Goal: Task Accomplishment & Management: Complete application form

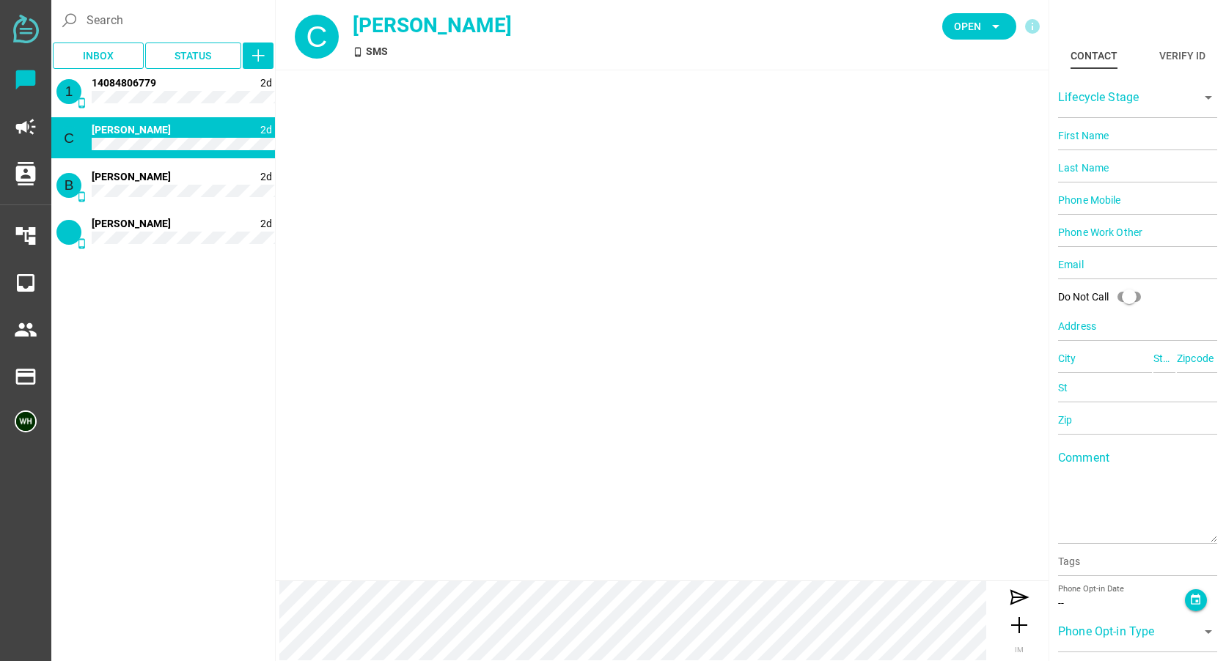
type input "14084728864"
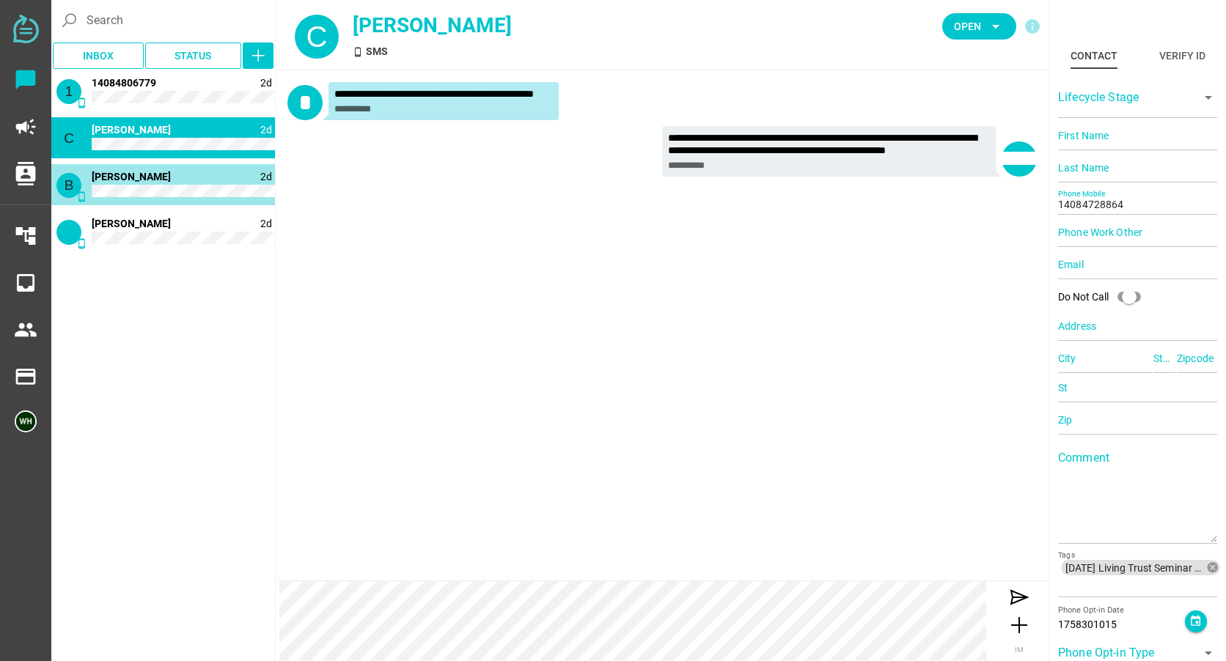
click at [80, 179] on div "B phone_android" at bounding box center [68, 185] width 25 height 25
type input "14088028439"
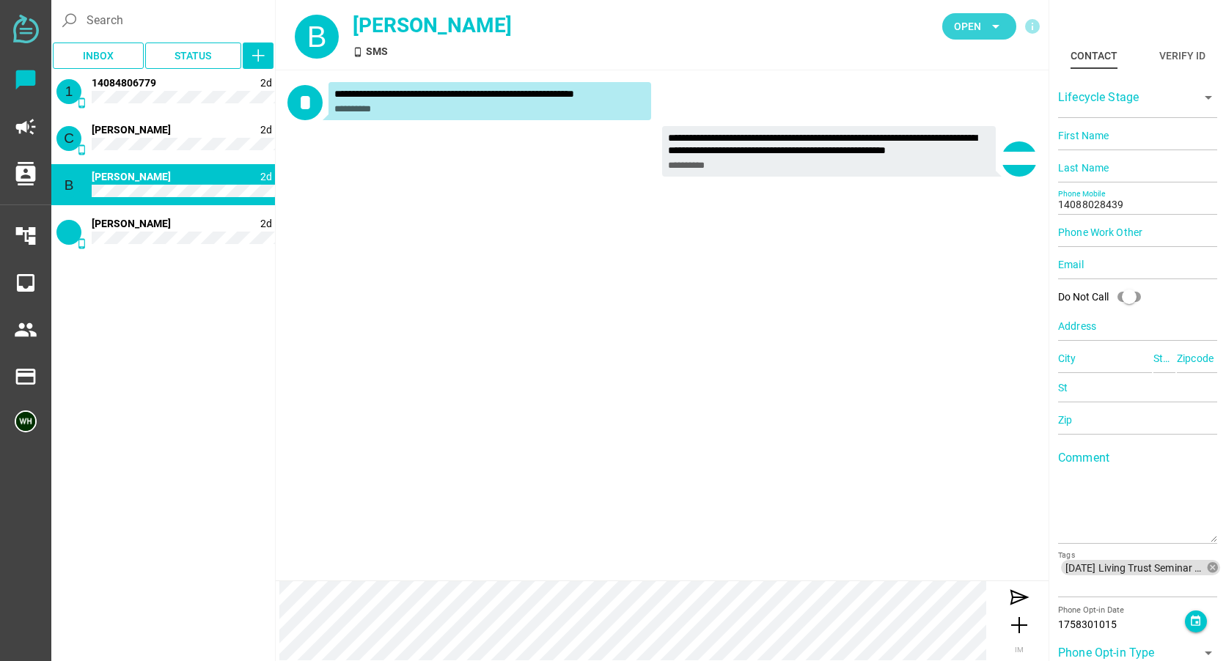
drag, startPoint x: 178, startPoint y: 199, endPoint x: 960, endPoint y: 21, distance: 801.5
click at [960, 21] on span "Open" at bounding box center [967, 27] width 27 height 18
click at [956, 161] on div "Closed" at bounding box center [974, 163] width 62 height 12
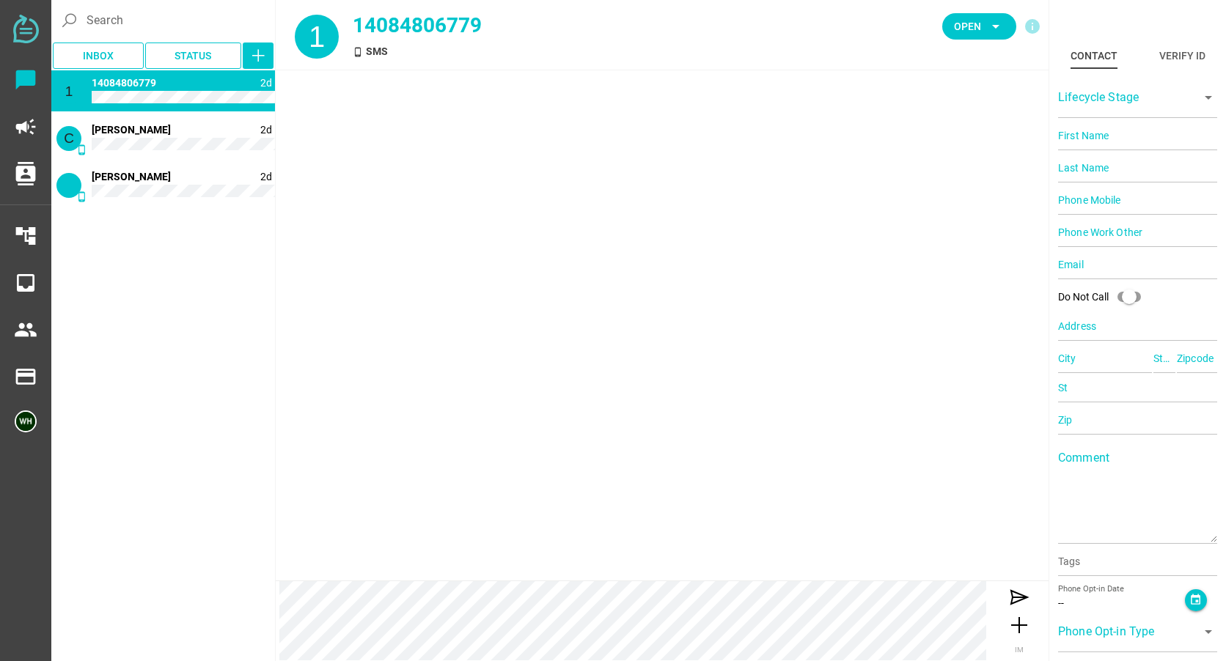
type input "14084806779"
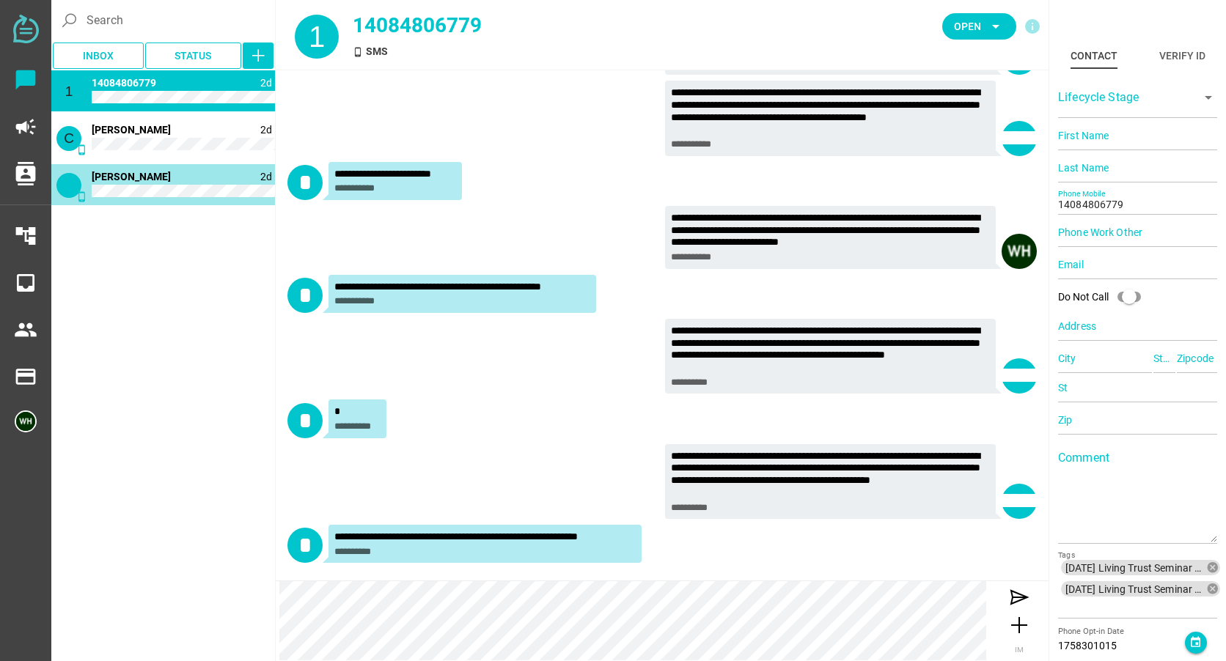
click at [92, 185] on div "phone_android 2d 2 [PERSON_NAME]" at bounding box center [163, 184] width 224 height 41
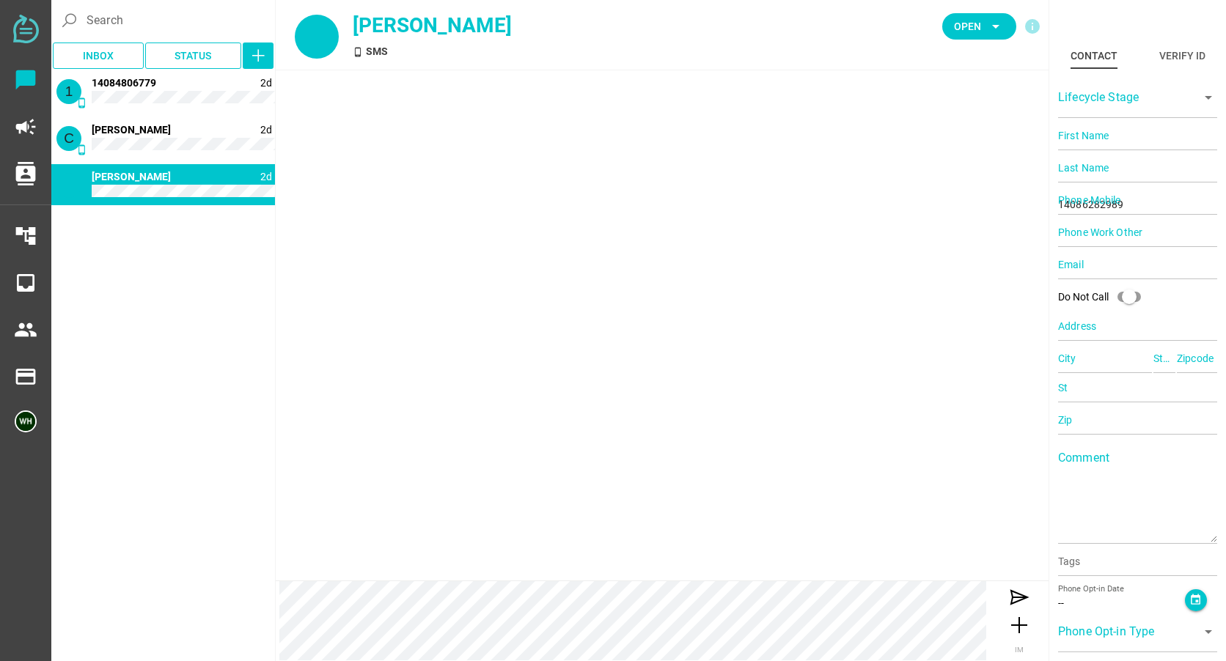
scroll to position [0, 0]
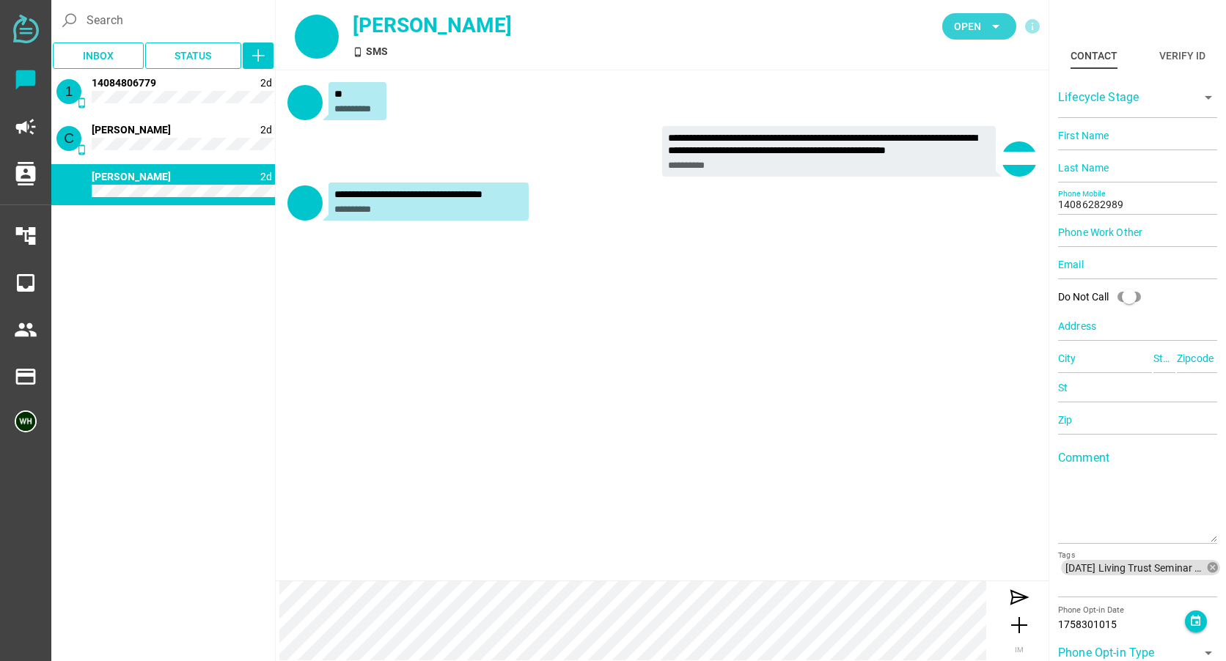
click at [971, 23] on span "Open" at bounding box center [967, 27] width 27 height 18
click at [976, 158] on div "Closed" at bounding box center [974, 163] width 62 height 12
type input "14084806779"
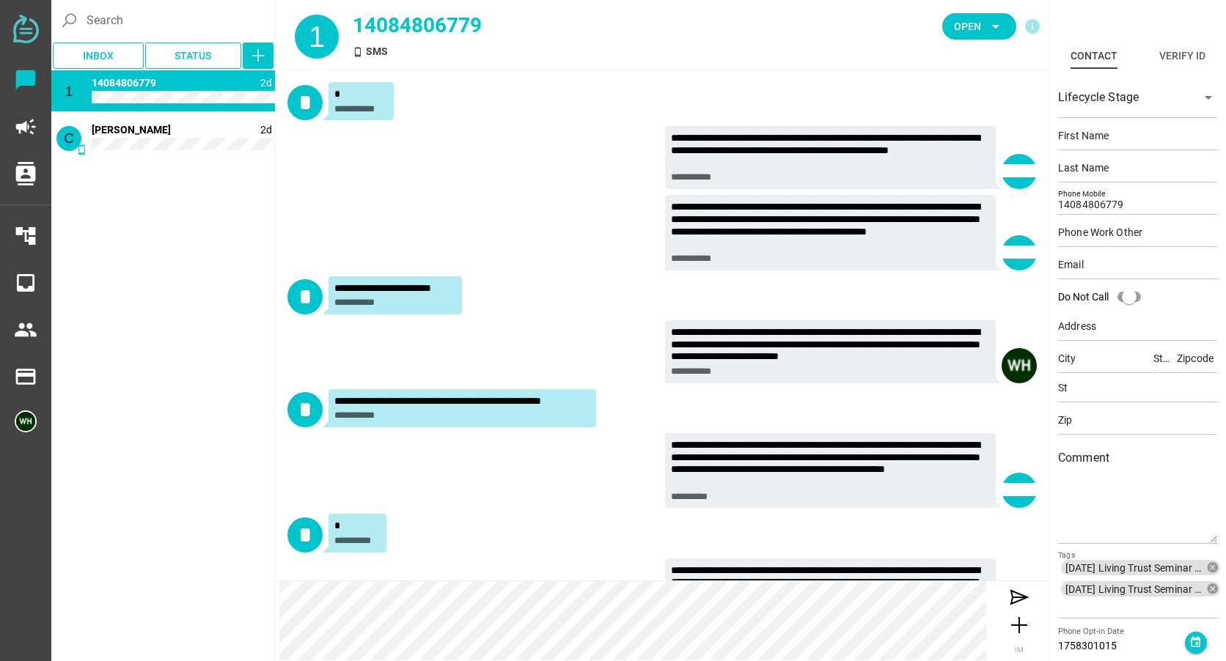
scroll to position [116, 0]
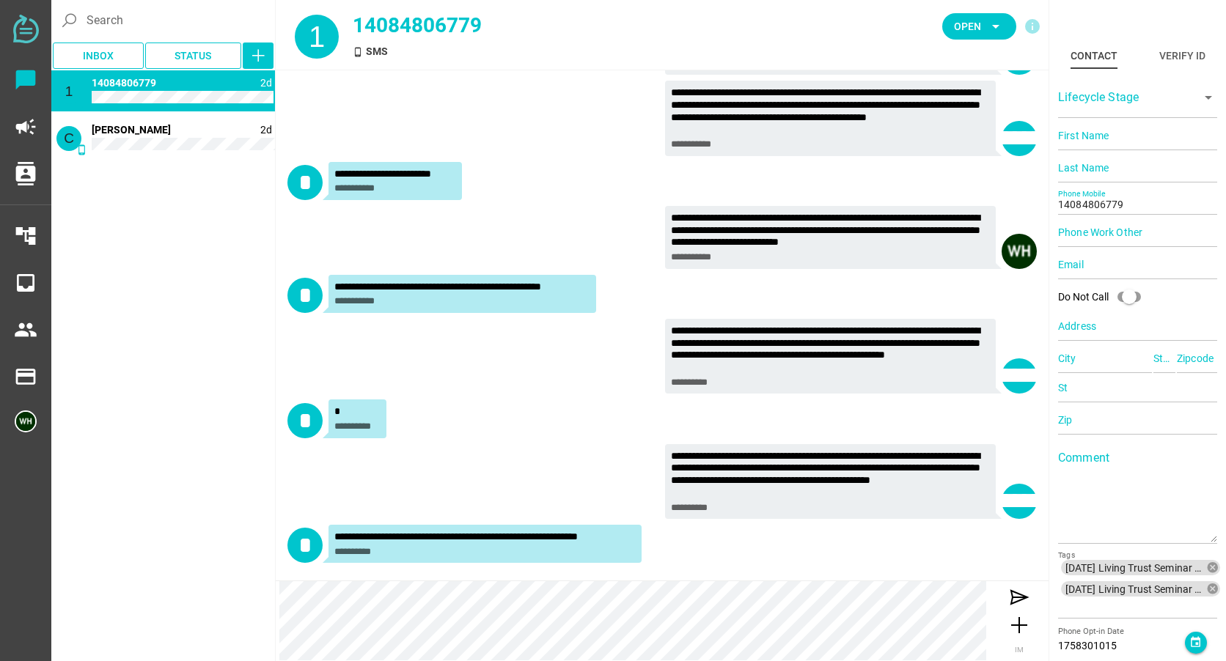
click at [103, 282] on div "B phone_android 2d [PERSON_NAME] Closed phone_android 2d [PERSON_NAME] Closed 1…" at bounding box center [163, 364] width 224 height 588
click at [18, 169] on icon "contacts" at bounding box center [25, 173] width 23 height 23
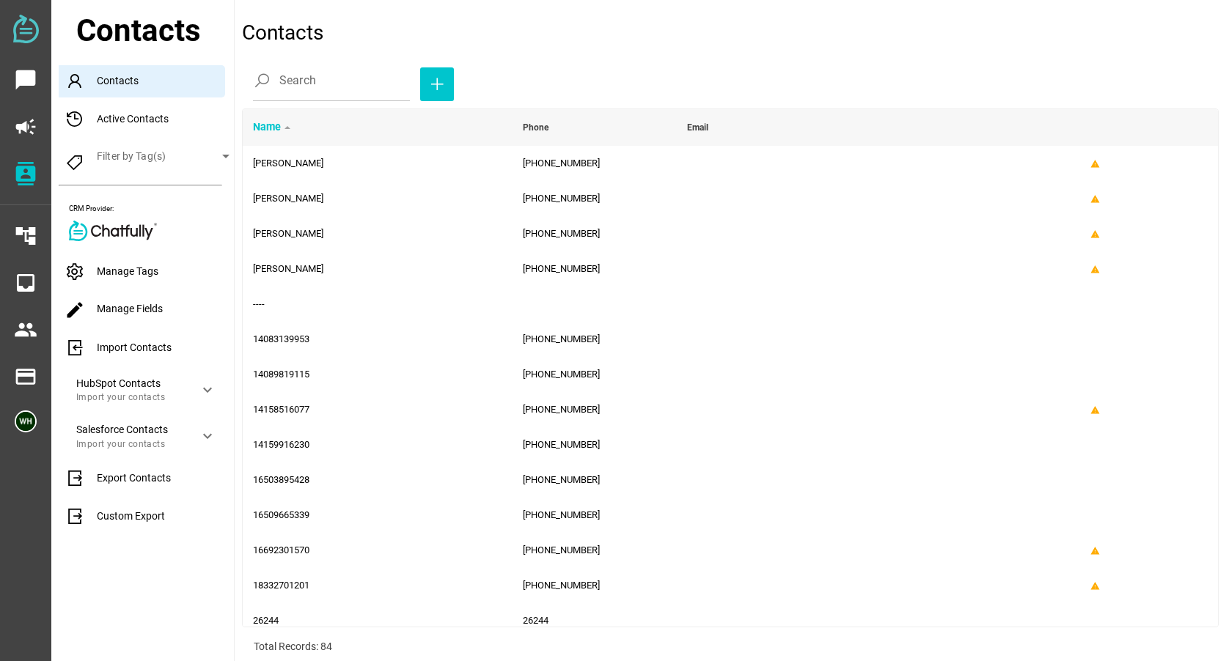
click at [140, 345] on div "Import Contacts" at bounding box center [146, 348] width 175 height 32
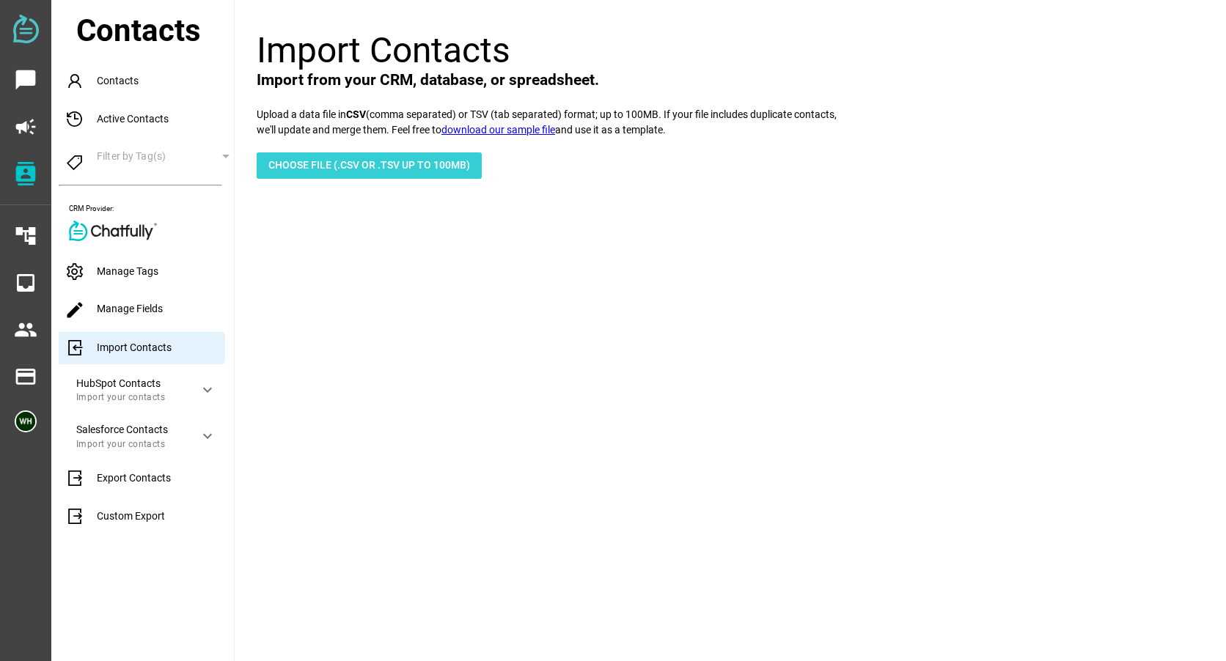
click at [302, 165] on span "Choose File (.csv or .tsv up to 100mb)" at bounding box center [369, 165] width 202 height 18
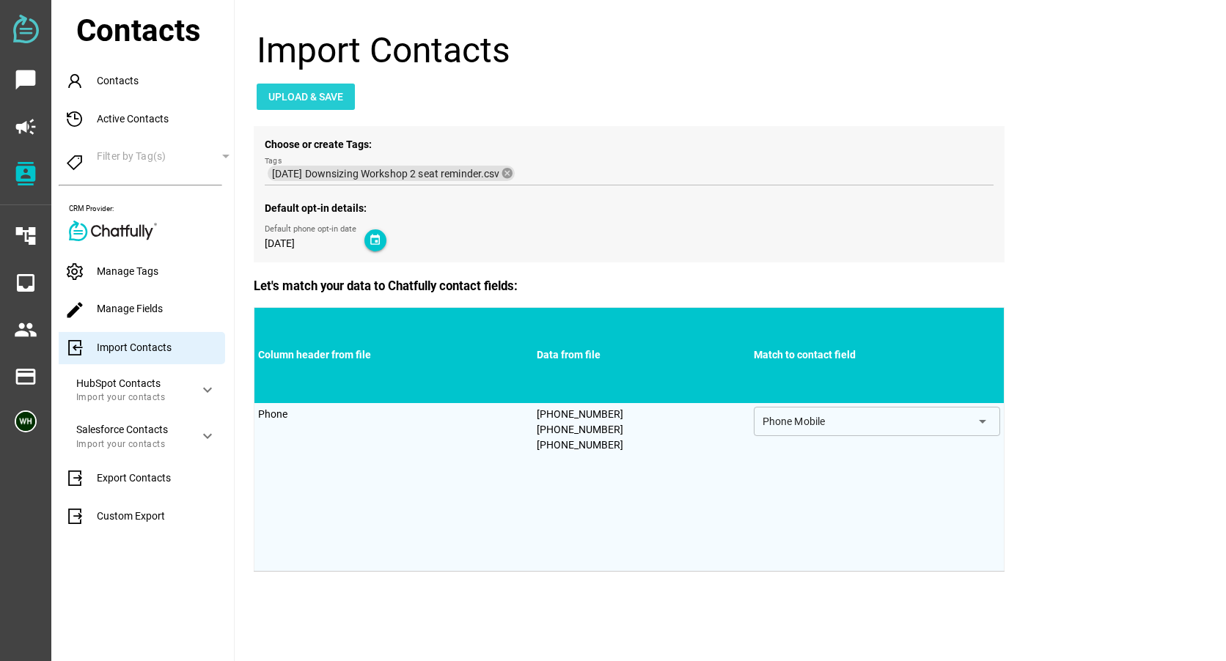
click at [323, 92] on span "Upload & Save" at bounding box center [305, 97] width 75 height 18
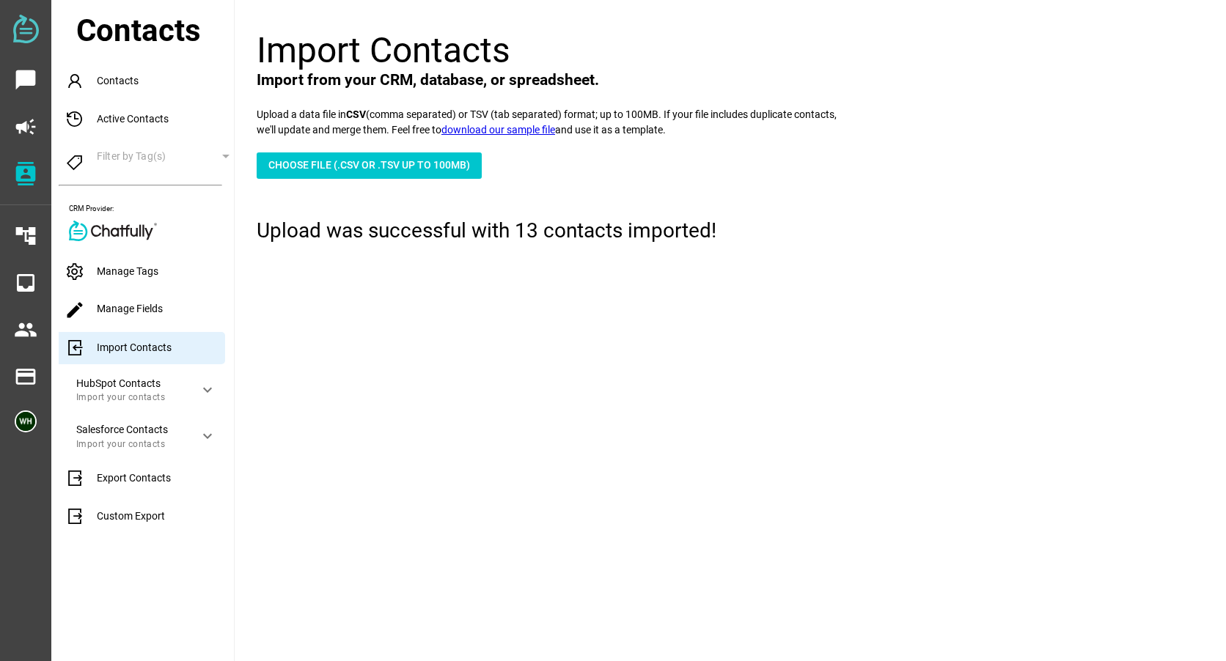
click at [350, 150] on div "Choose File (.csv or .tsv up to 100mb)" at bounding box center [724, 158] width 965 height 41
click at [354, 164] on span "Choose File (.csv or .tsv up to 100mb)" at bounding box center [369, 165] width 202 height 18
type input "C:\fakepath\[DATE] Downsizing Workshop 1 seat reminder.csv"
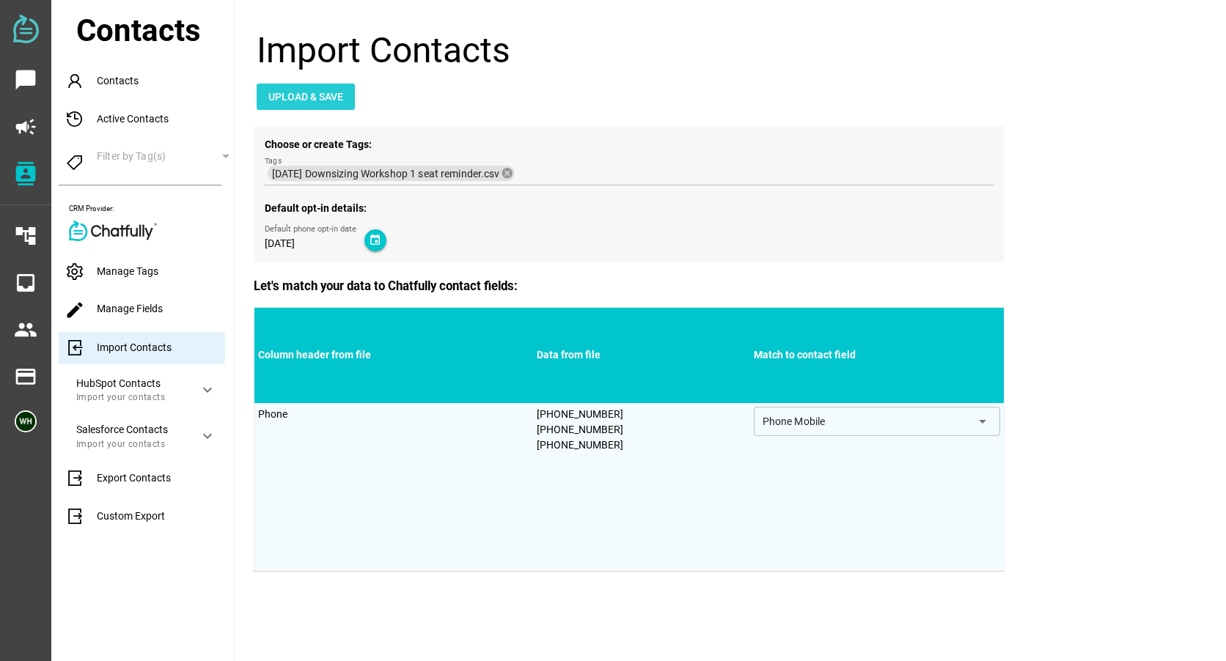
click at [313, 93] on span "Upload & Save" at bounding box center [305, 97] width 75 height 18
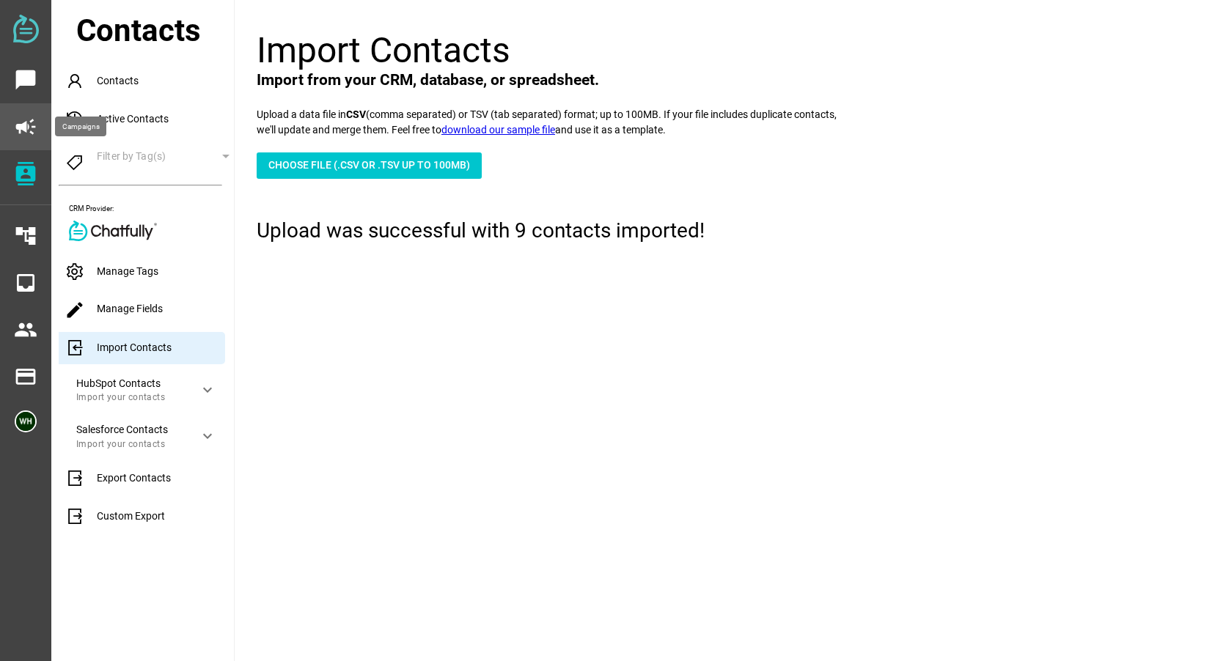
click at [22, 117] on icon "campaign" at bounding box center [25, 126] width 23 height 23
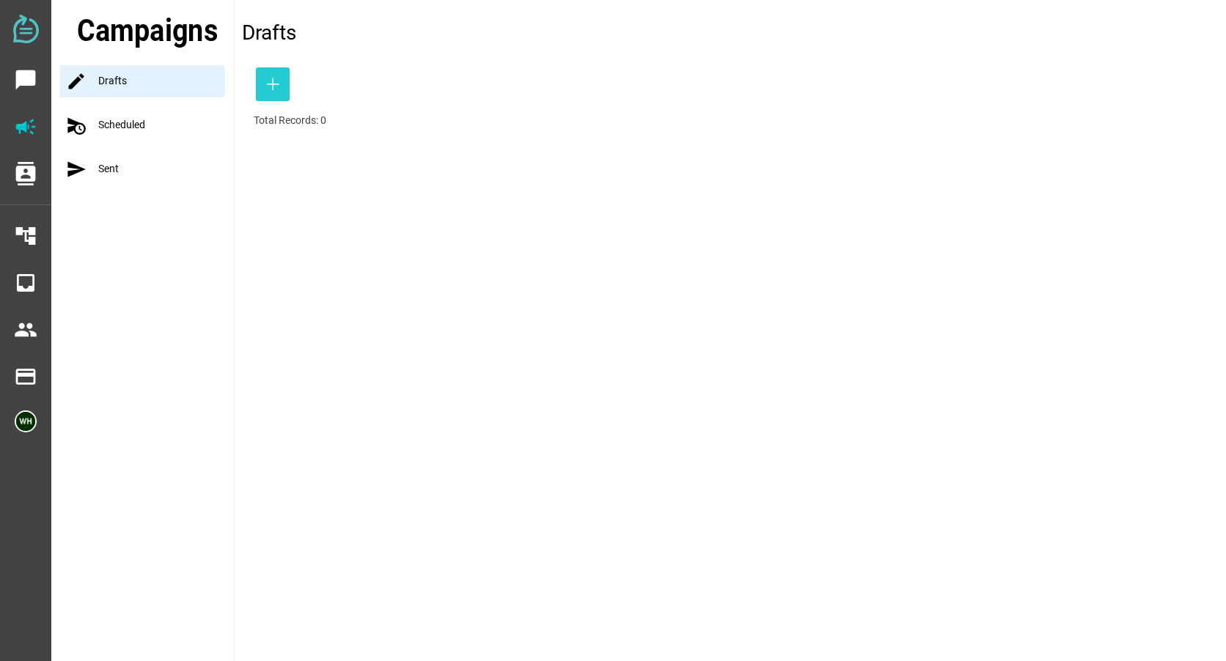
click at [263, 87] on span "button" at bounding box center [273, 84] width 34 height 34
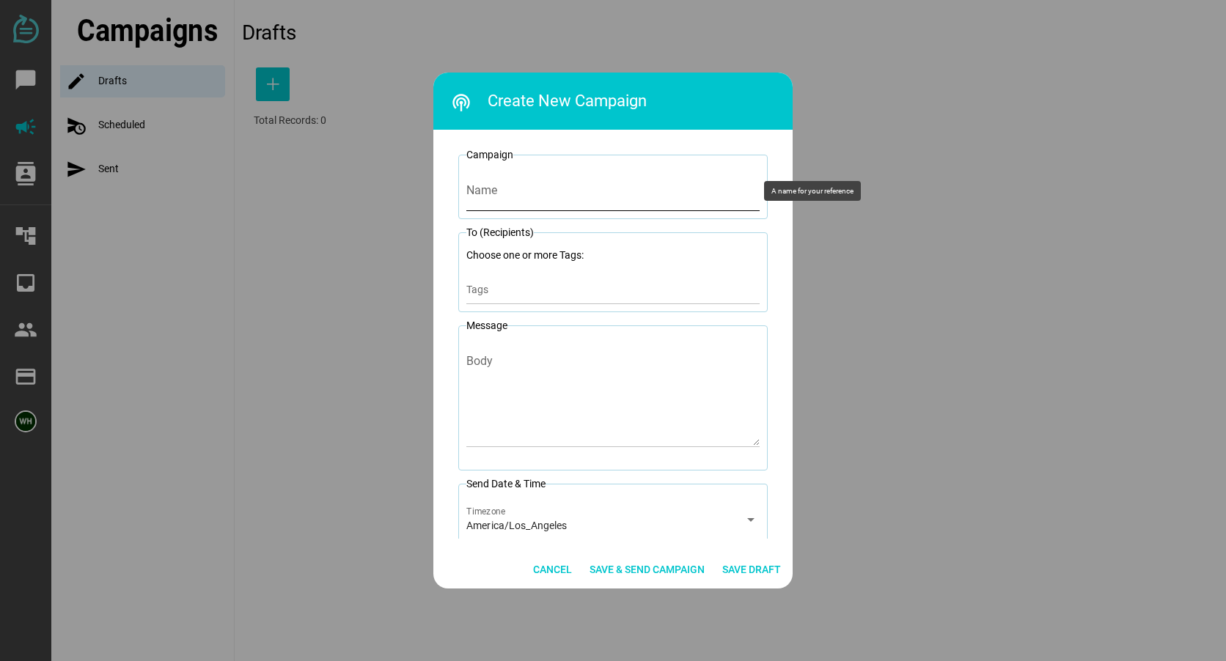
click at [483, 182] on input "Name" at bounding box center [612, 190] width 293 height 41
type input "9-23 Downsizing 2 Seat Reminder"
click at [485, 281] on div "Tags" at bounding box center [612, 289] width 293 height 29
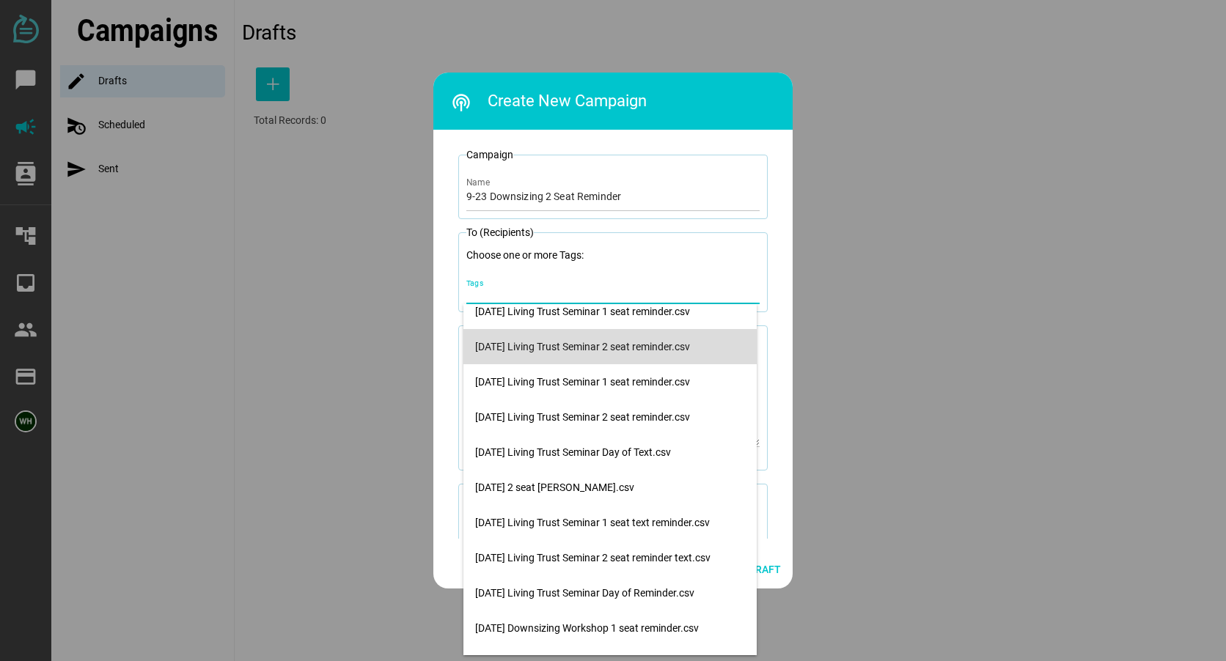
scroll to position [71, 0]
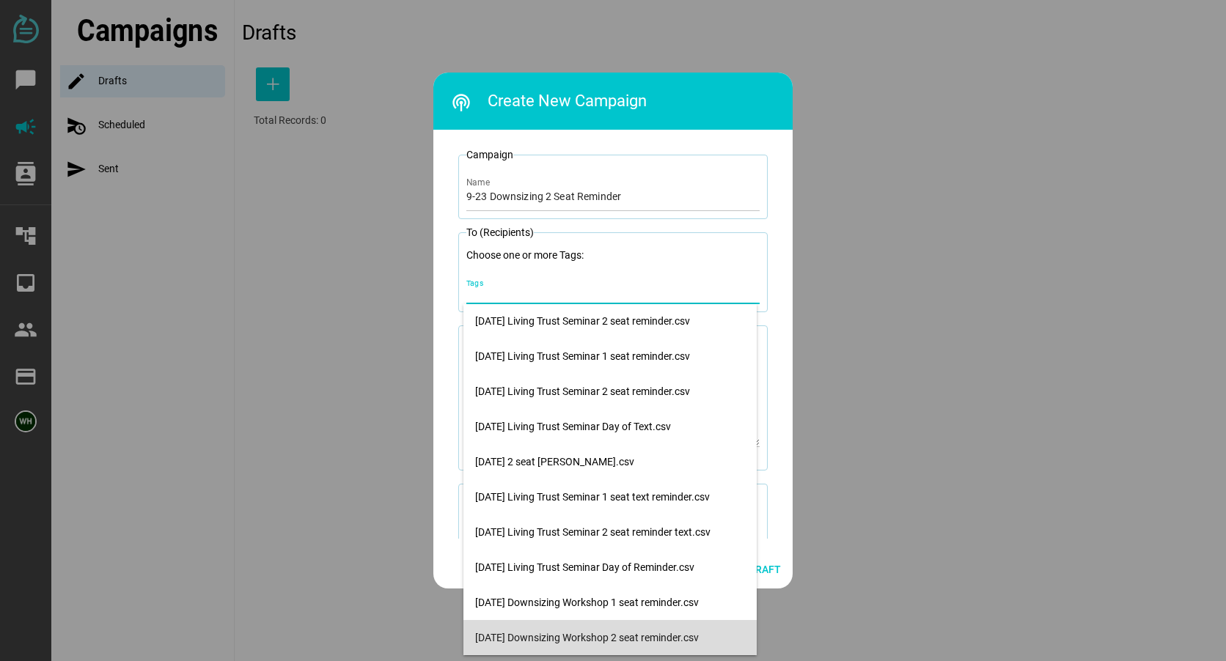
click at [540, 635] on div "[DATE] Downsizing Workshop 2 seat reminder.csv" at bounding box center [610, 638] width 270 height 12
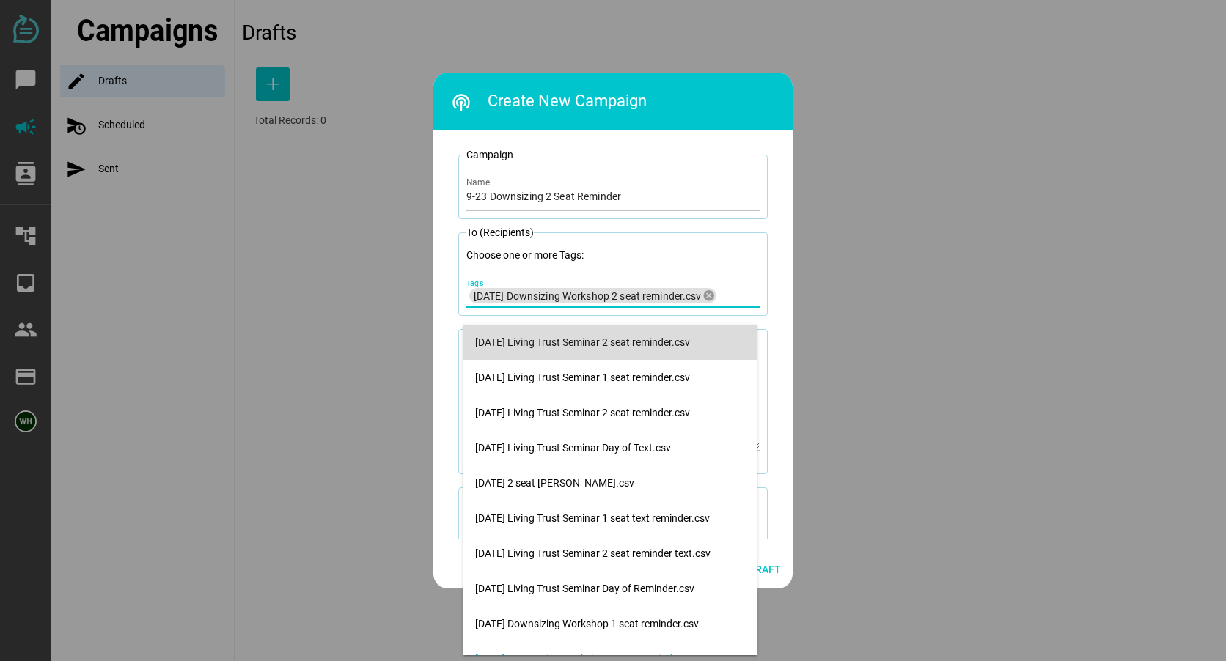
click at [818, 302] on div at bounding box center [613, 330] width 1226 height 661
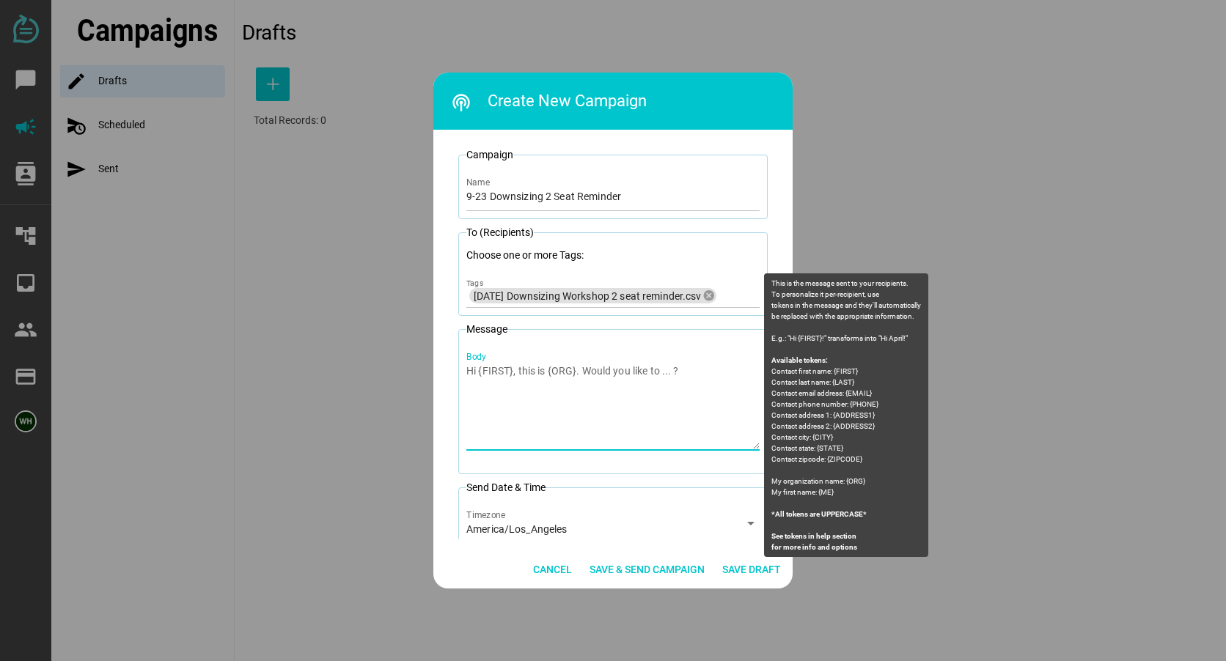
click at [495, 369] on div "Body" at bounding box center [612, 398] width 293 height 106
click at [495, 369] on textarea "Body" at bounding box center [612, 407] width 293 height 86
drag, startPoint x: 493, startPoint y: 379, endPoint x: 479, endPoint y: 405, distance: 29.8
click at [479, 405] on textarea "Body" at bounding box center [612, 407] width 293 height 86
paste textarea "[PERSON_NAME] [PERSON_NAME] Law: You are registered for 2 seats at the Downsizi…"
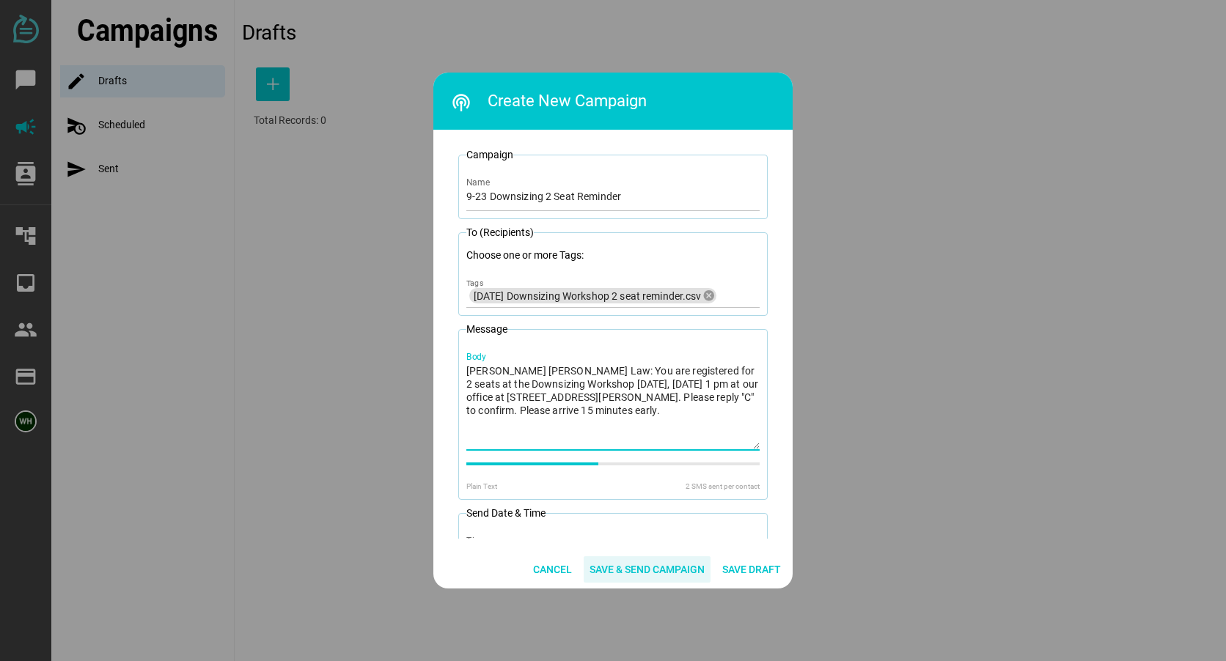
type textarea "[PERSON_NAME] [PERSON_NAME] Law: You are registered for 2 seats at the Downsizi…"
click at [658, 570] on span "Save & Send Campaign" at bounding box center [646, 570] width 115 height 18
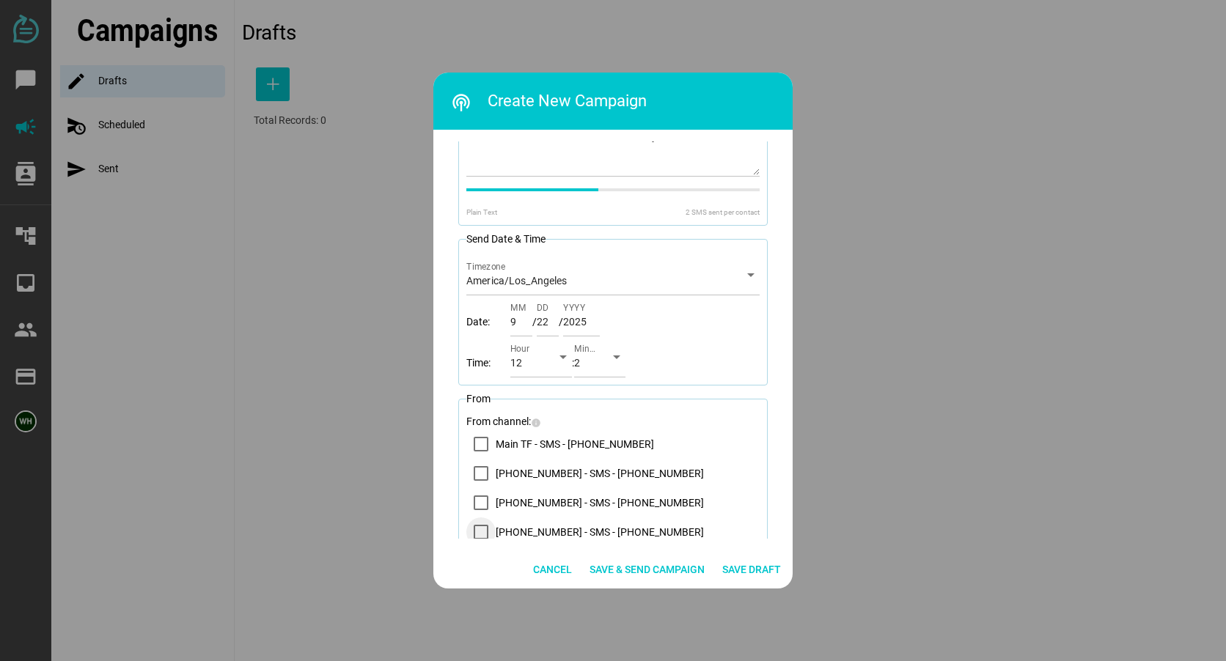
scroll to position [339, 0]
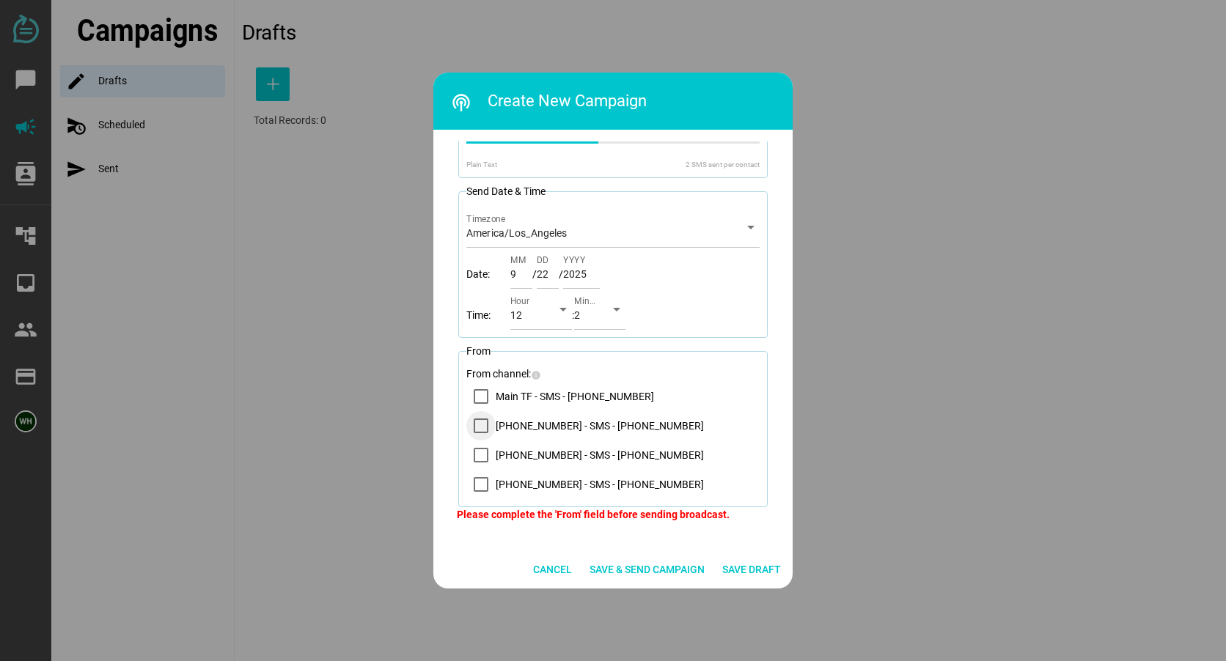
click at [487, 427] on div "14083569200 - SMS - (408) 356-9200" at bounding box center [480, 425] width 29 height 29
click at [655, 584] on div "Cancel Save & Send Campaign Save Draft" at bounding box center [612, 570] width 359 height 38
click at [650, 567] on span "Save & Send Campaign" at bounding box center [646, 570] width 115 height 18
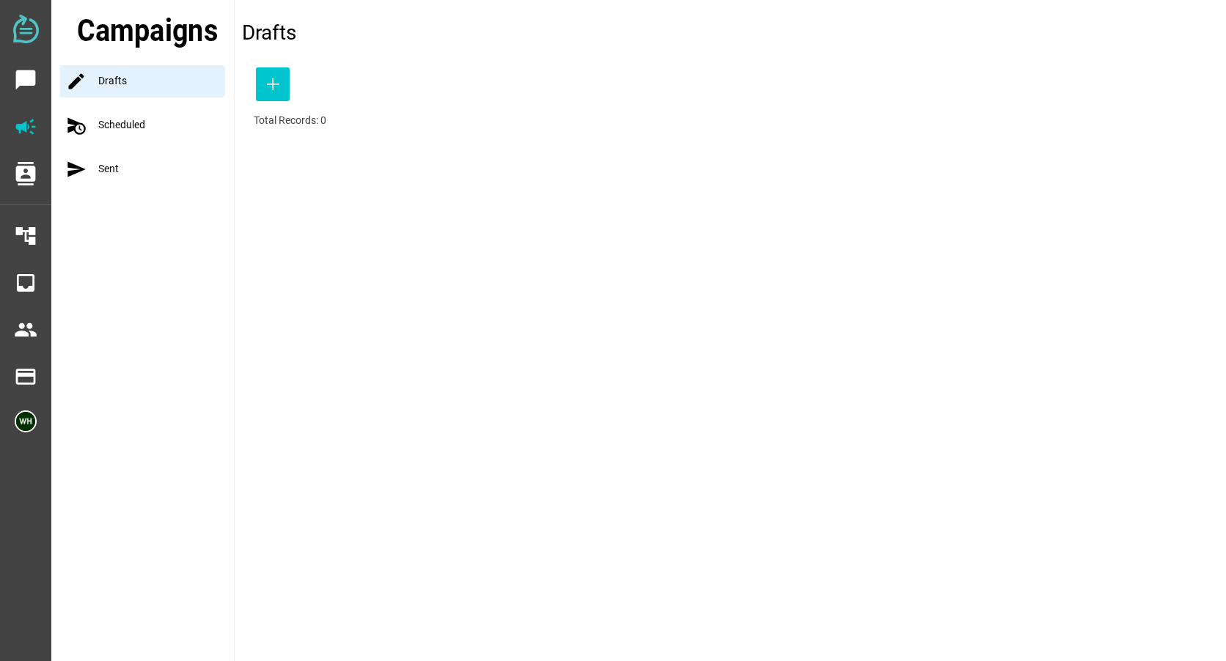
scroll to position [324, 0]
click at [273, 82] on icon "button" at bounding box center [273, 85] width 18 height 18
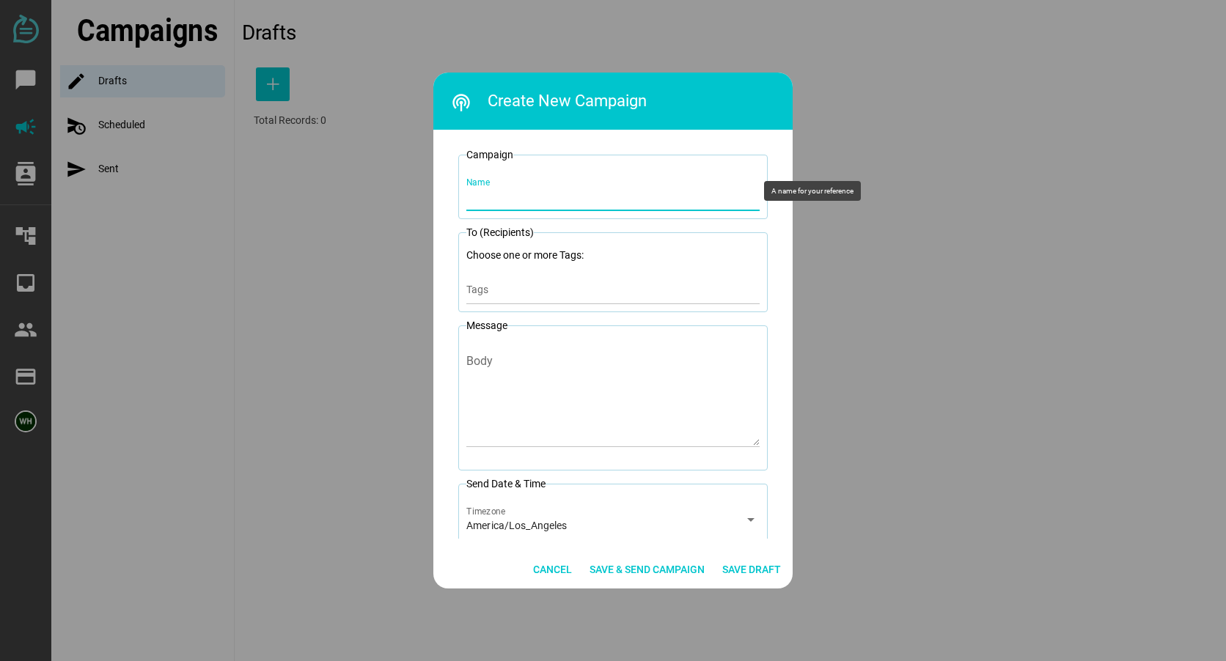
click at [481, 202] on input "Name" at bounding box center [612, 190] width 293 height 41
type input "9-23 Downsizing 1 seat reminder"
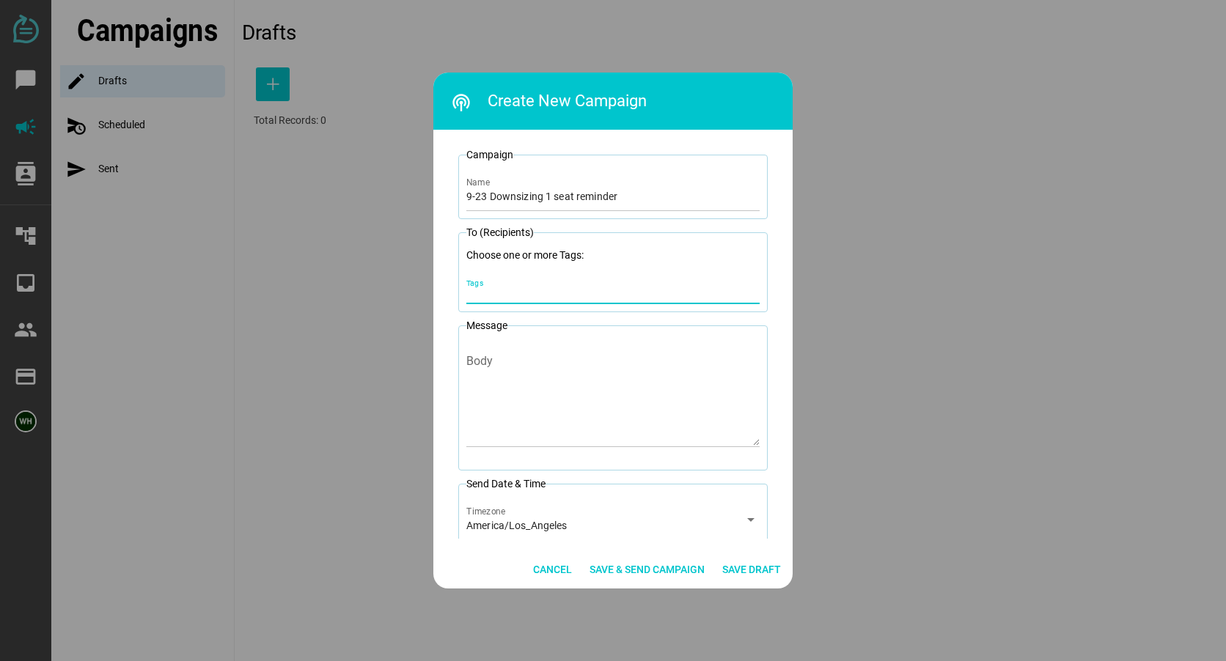
click at [526, 279] on div "Tags" at bounding box center [612, 289] width 293 height 29
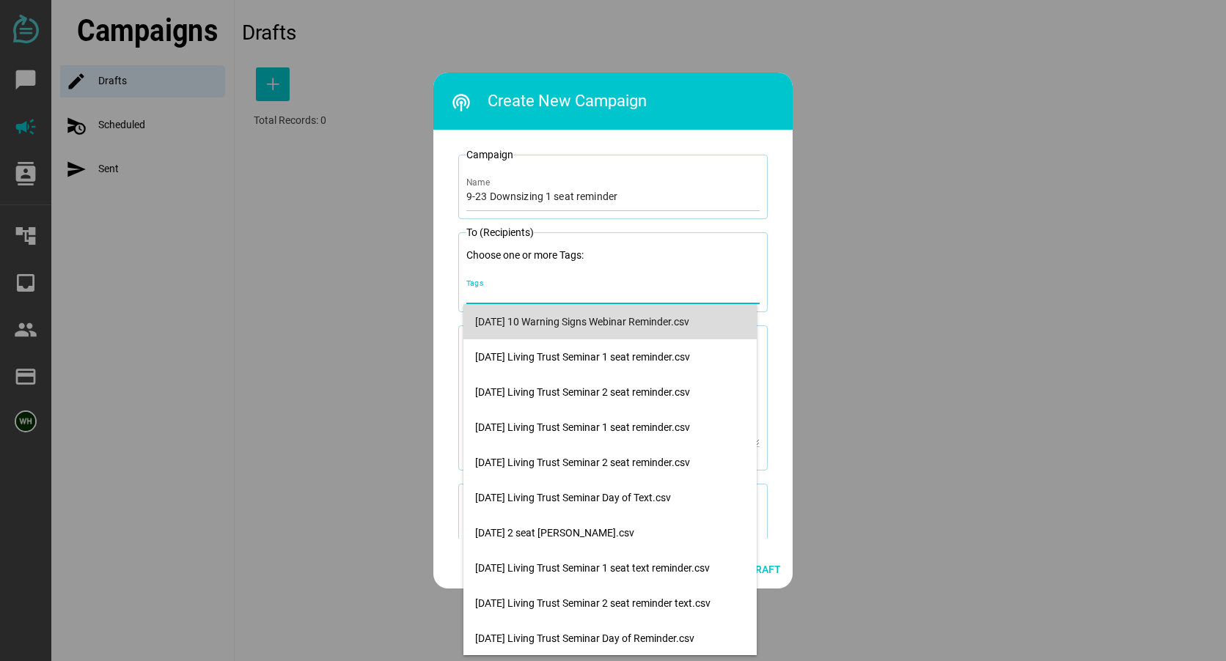
scroll to position [71, 0]
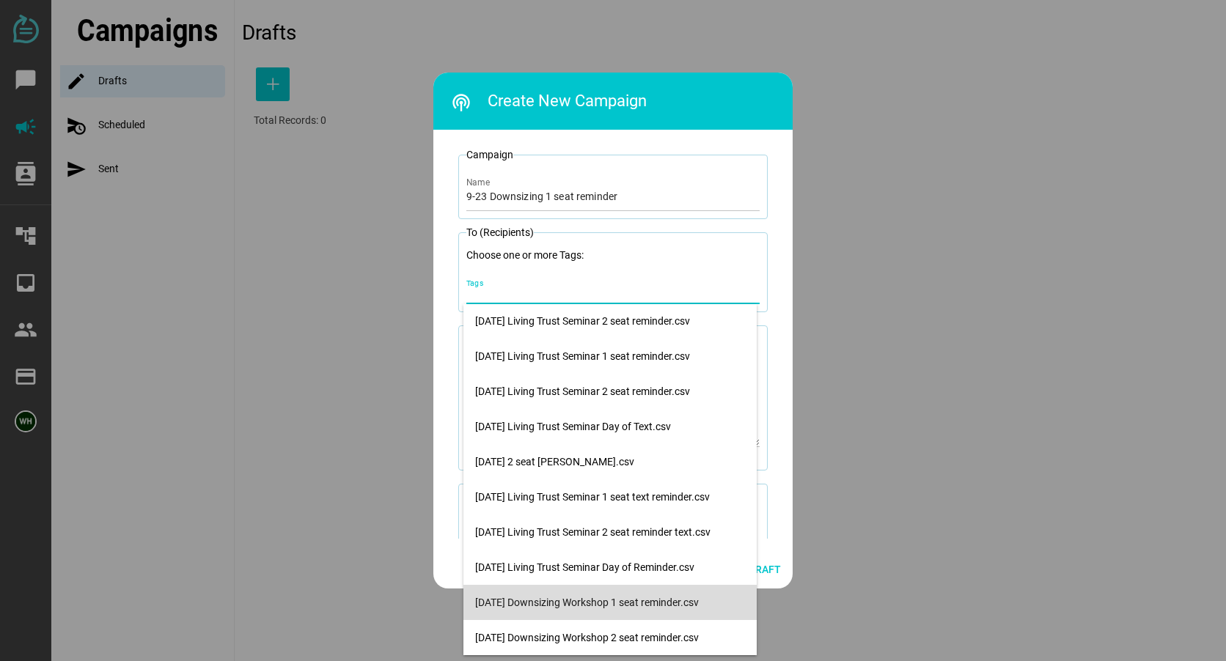
click at [584, 592] on div "[DATE] Downsizing Workshop 1 seat reminder.csv" at bounding box center [610, 602] width 270 height 23
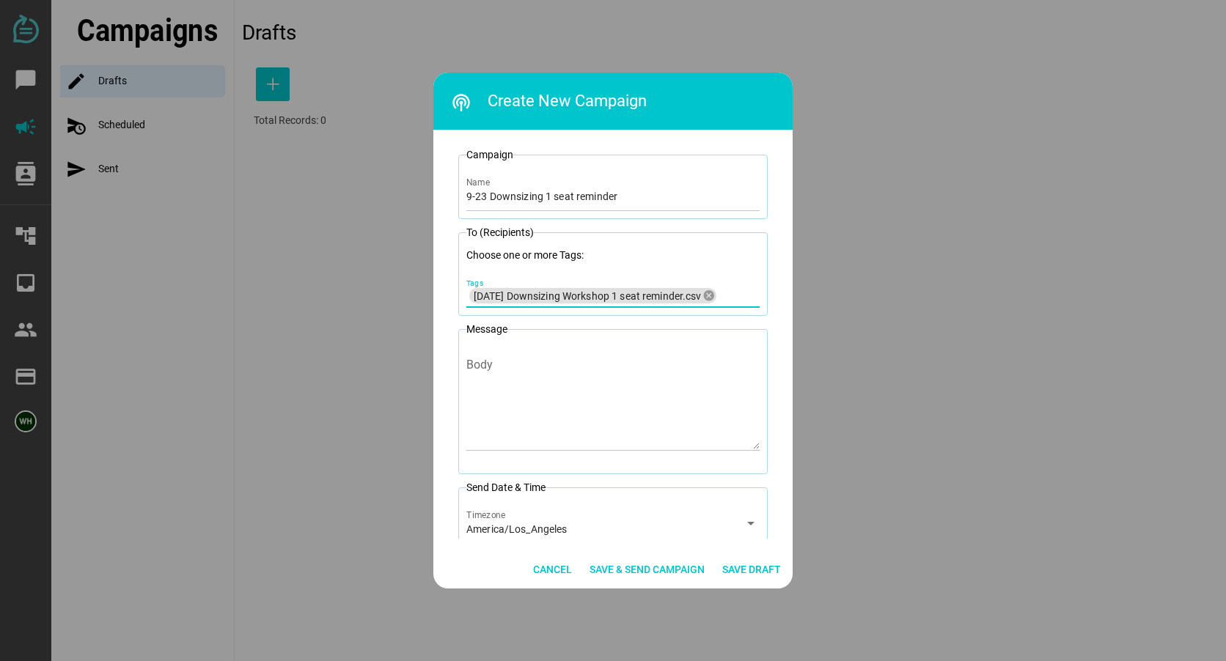
click at [817, 423] on div at bounding box center [613, 330] width 1226 height 661
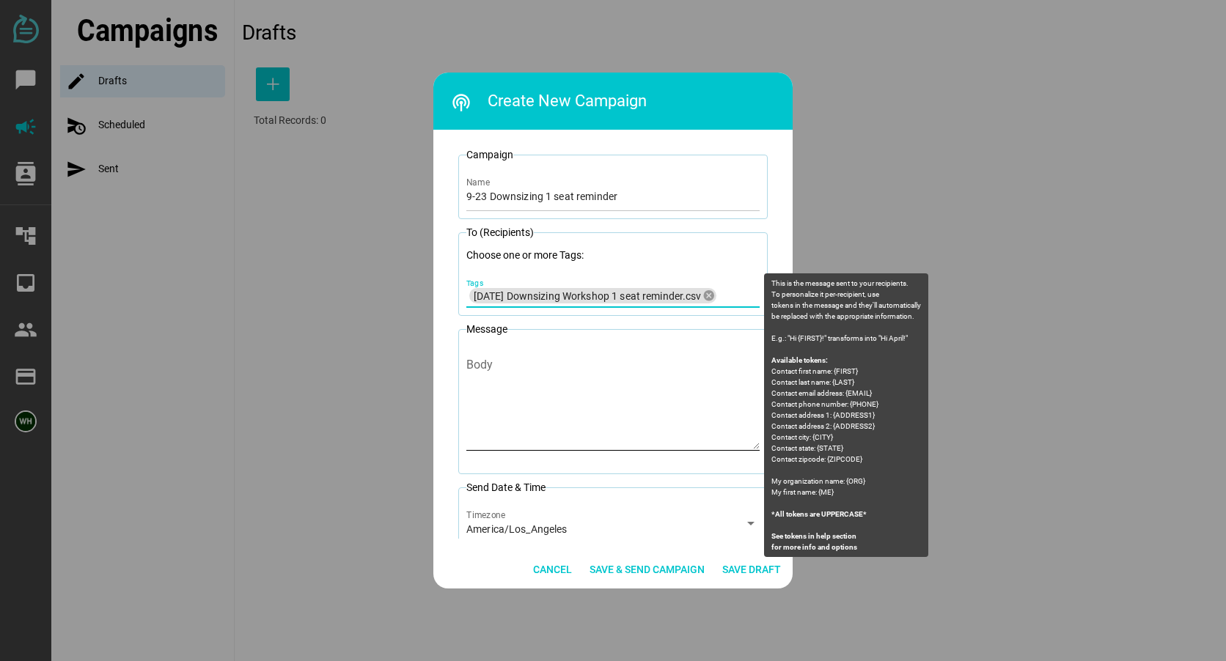
click at [549, 388] on textarea "Body" at bounding box center [612, 407] width 293 height 86
paste textarea "[PERSON_NAME] [PERSON_NAME] Law: You are registered for 2 seats at the Downsizi…"
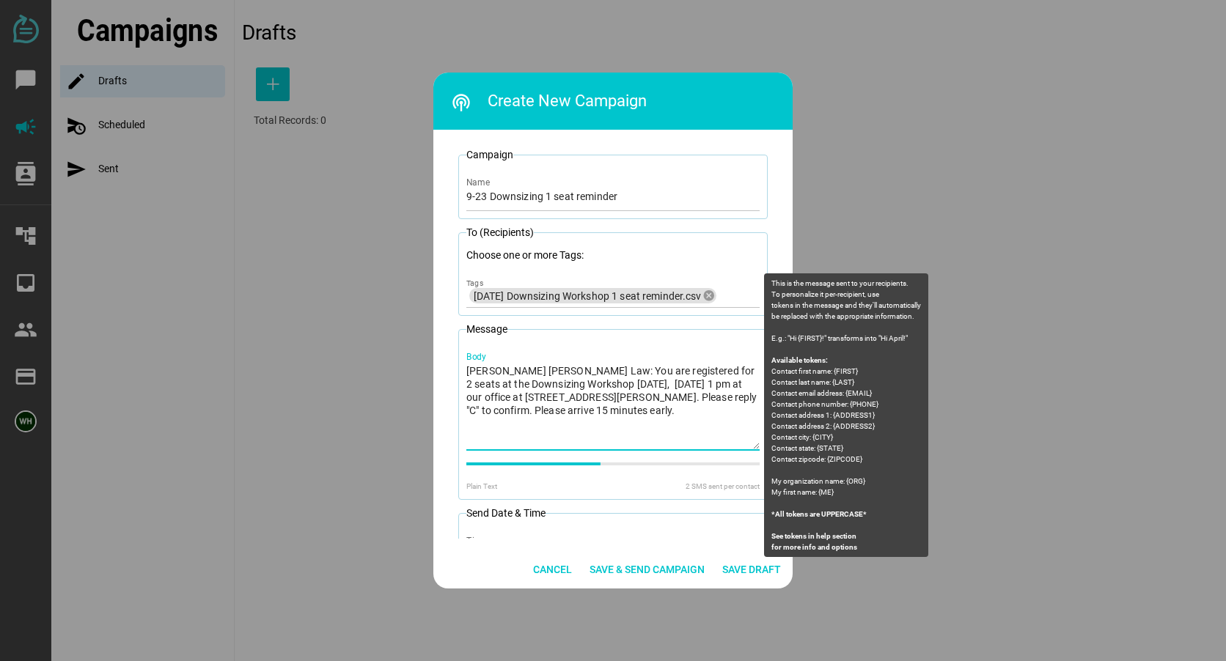
drag, startPoint x: 682, startPoint y: 388, endPoint x: 691, endPoint y: 390, distance: 8.4
click at [691, 390] on textarea "[PERSON_NAME] [PERSON_NAME] Law: You are registered for 2 seats at the Downsizi…" at bounding box center [612, 407] width 293 height 86
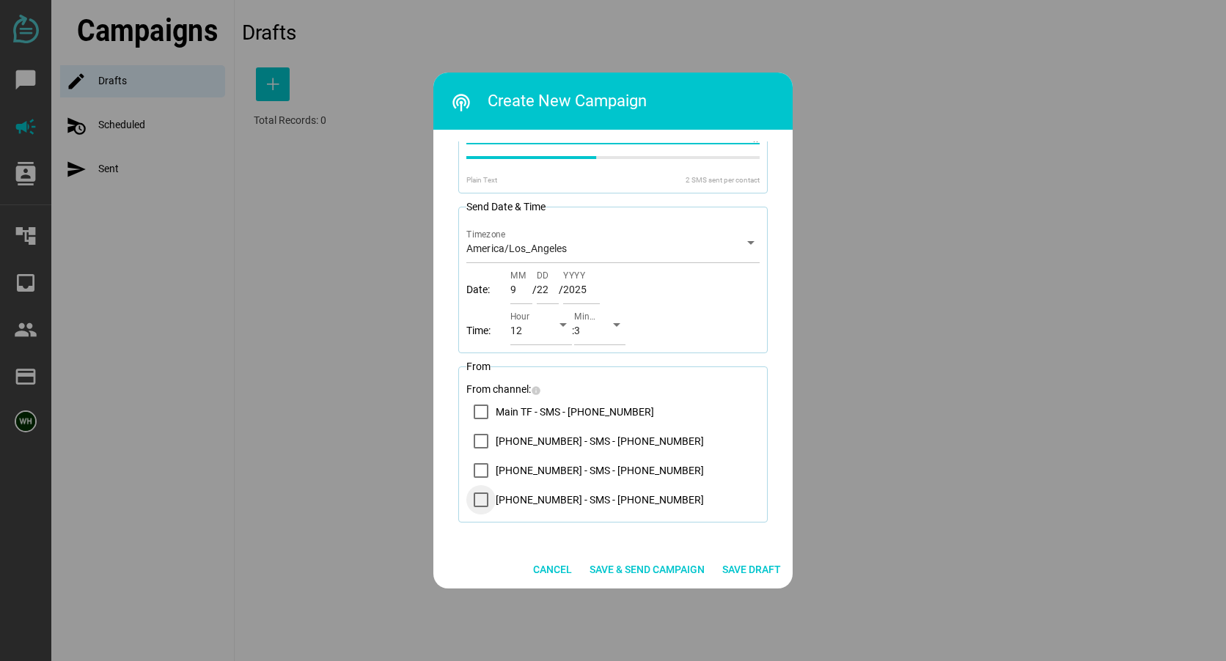
scroll to position [323, 0]
type textarea "[PERSON_NAME] [PERSON_NAME] Law: You are registered for 1 seat at the Downsizin…"
click at [478, 444] on icon "14083569200 - SMS - (408) 356-9200" at bounding box center [481, 441] width 10 height 7
click at [644, 567] on span "Save & Send Campaign" at bounding box center [646, 570] width 115 height 18
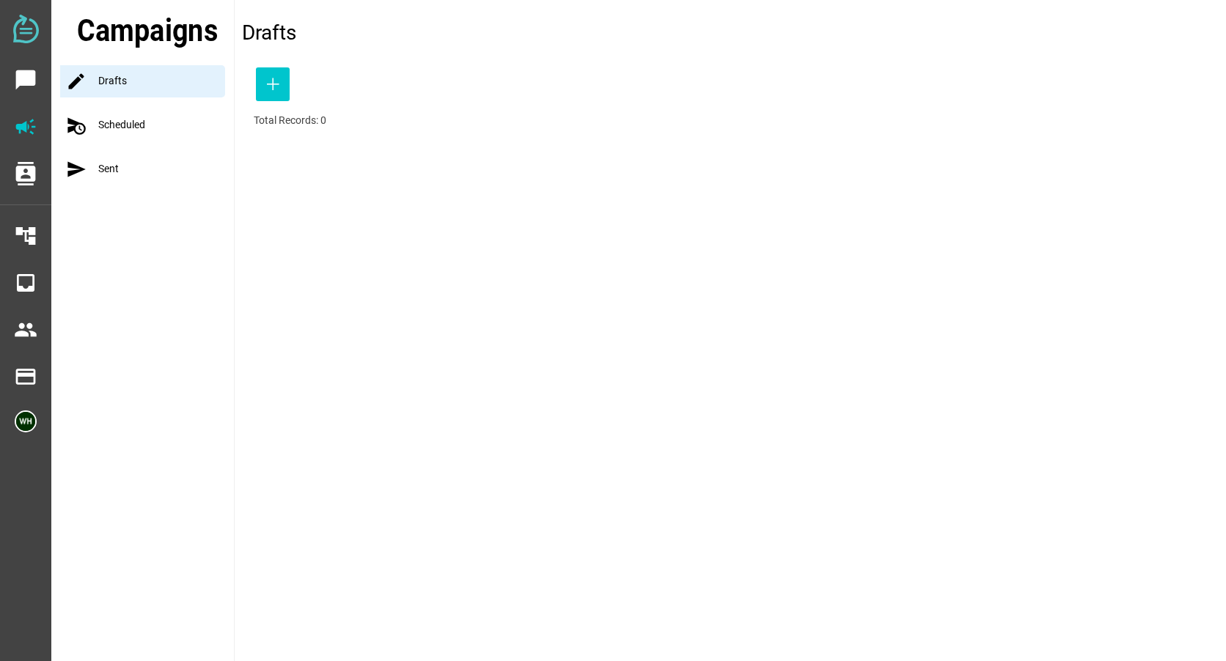
click at [134, 125] on div "schedule_send Scheduled" at bounding box center [147, 125] width 174 height 32
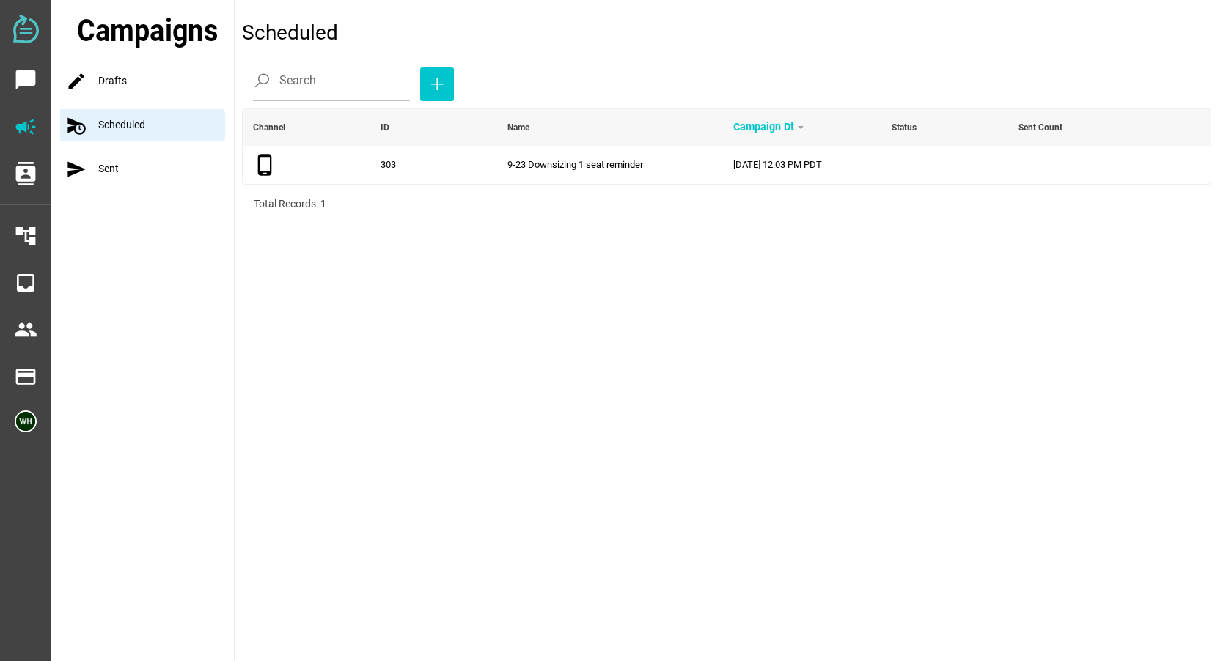
click at [94, 164] on div "send Sent" at bounding box center [147, 169] width 174 height 32
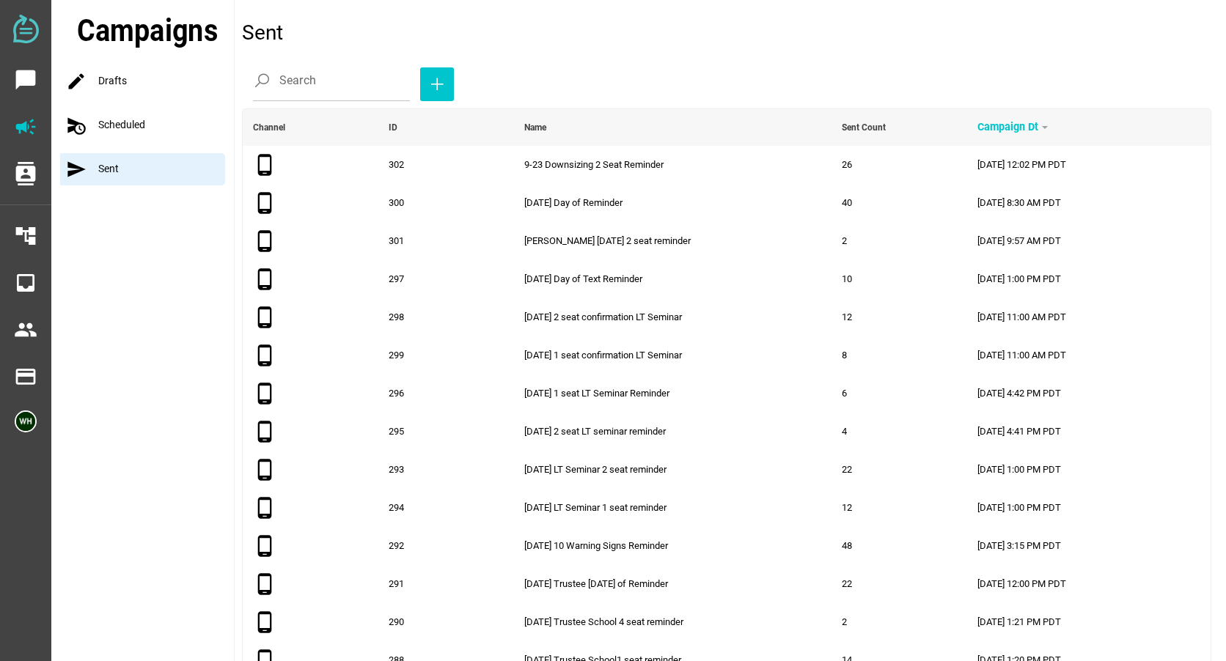
click at [18, 40] on img at bounding box center [26, 29] width 26 height 29
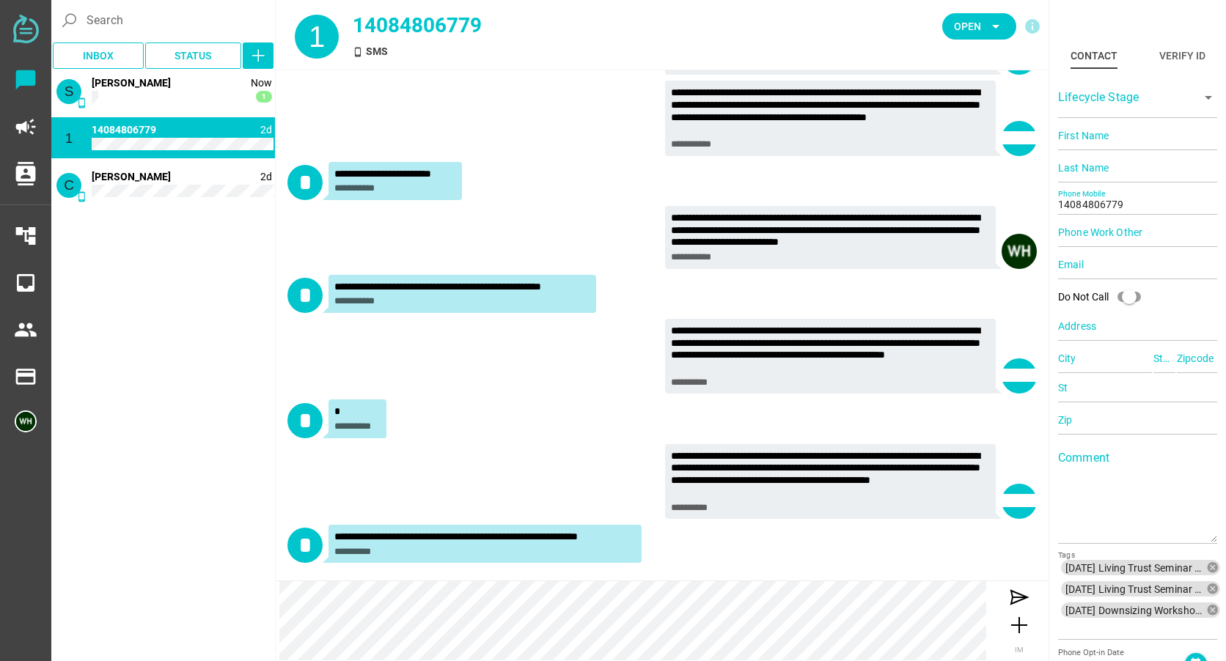
scroll to position [161, 0]
